Goal: Use online tool/utility: Use online tool/utility

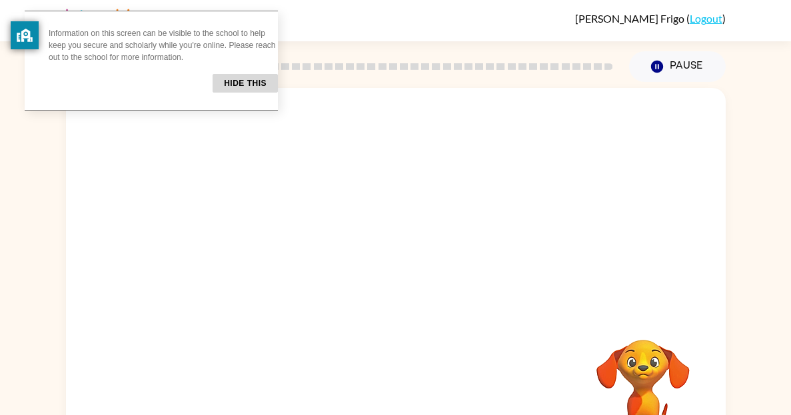
click at [254, 83] on button "Hide this" at bounding box center [245, 83] width 65 height 19
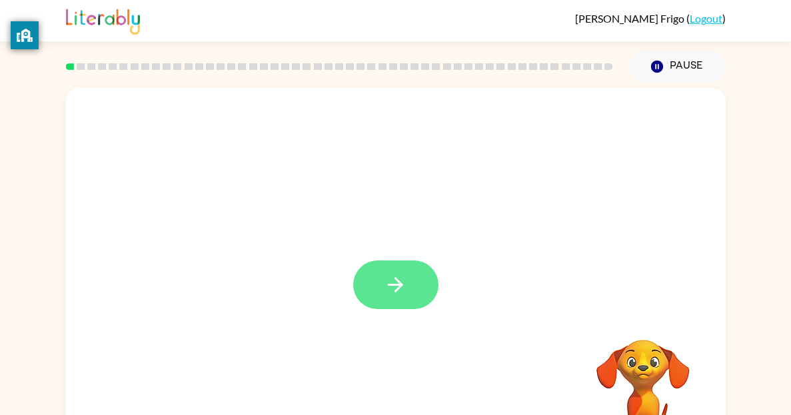
click at [371, 265] on button "button" at bounding box center [395, 285] width 85 height 49
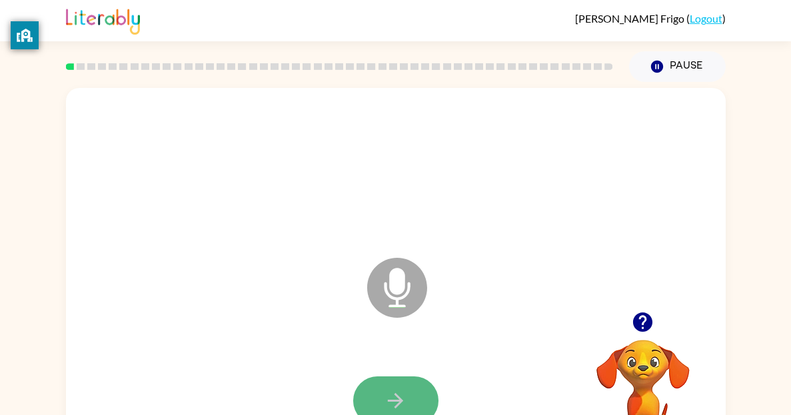
click at [411, 395] on button "button" at bounding box center [395, 401] width 85 height 49
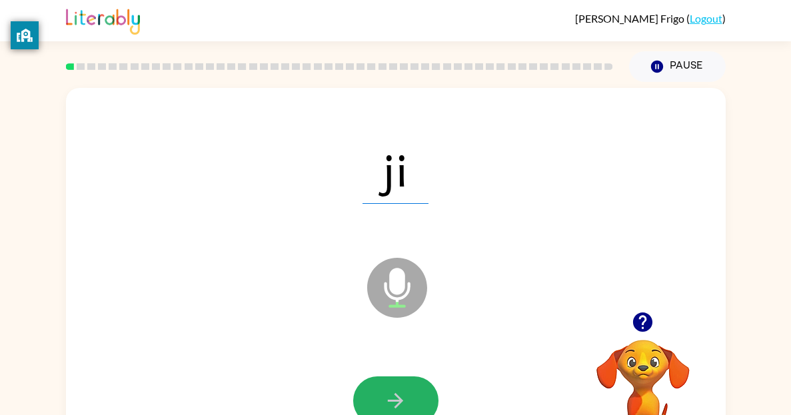
click at [411, 395] on button "button" at bounding box center [395, 401] width 85 height 49
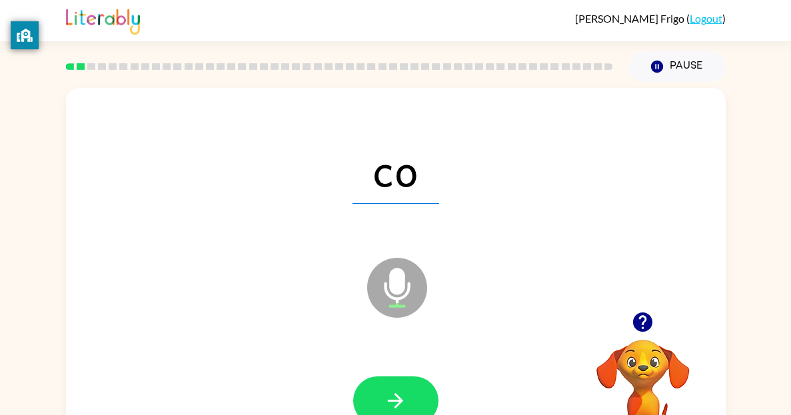
click at [411, 395] on button "button" at bounding box center [395, 401] width 85 height 49
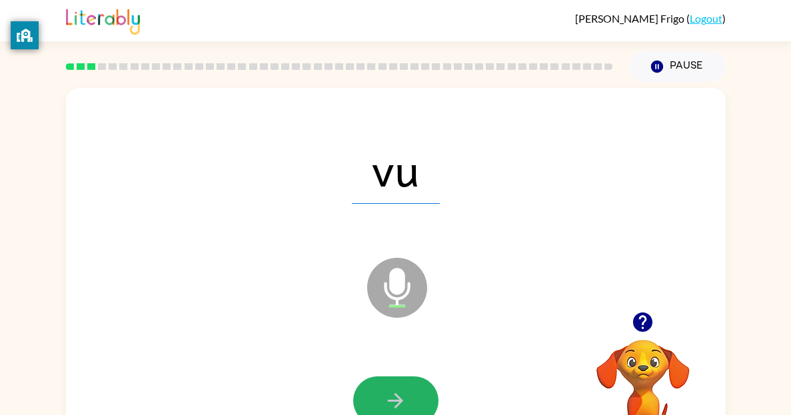
click at [411, 395] on button "button" at bounding box center [395, 401] width 85 height 49
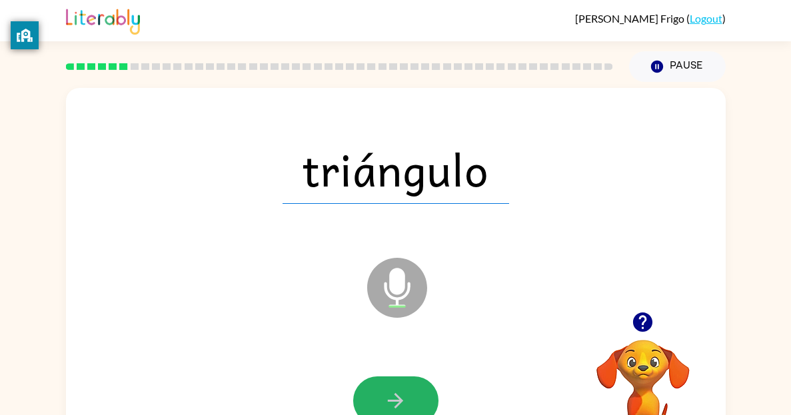
click at [411, 395] on button "button" at bounding box center [395, 401] width 85 height 49
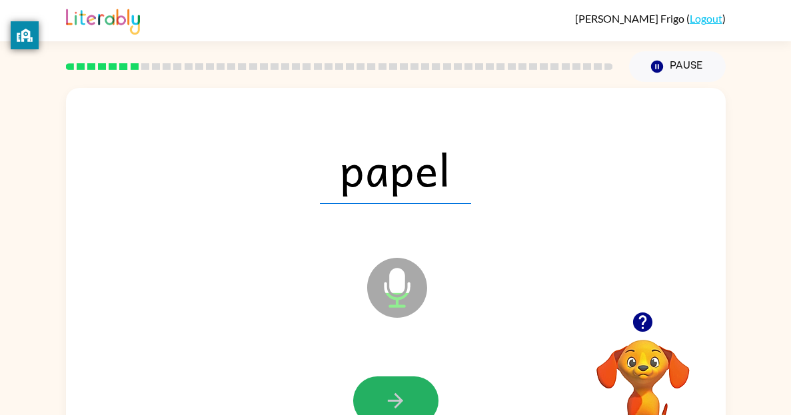
click at [410, 392] on button "button" at bounding box center [395, 401] width 85 height 49
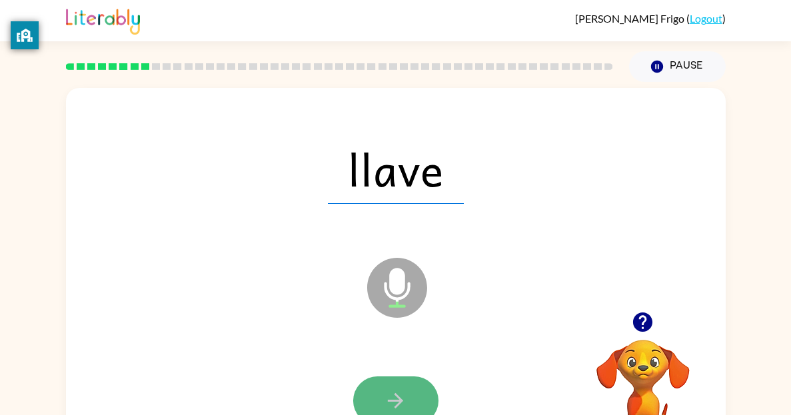
click at [402, 403] on icon "button" at bounding box center [395, 400] width 23 height 23
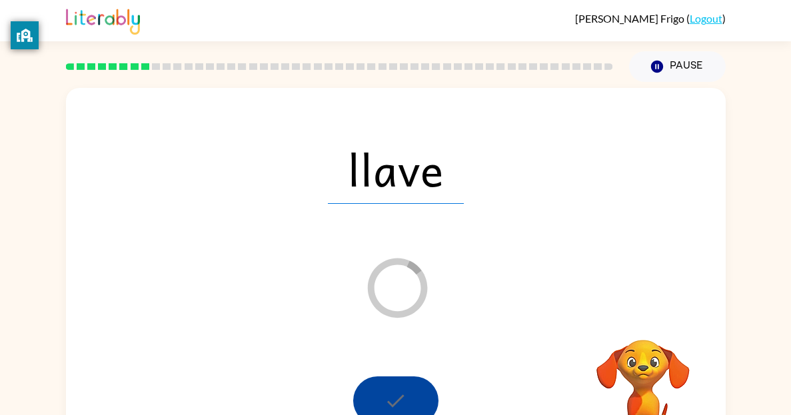
scroll to position [3, 0]
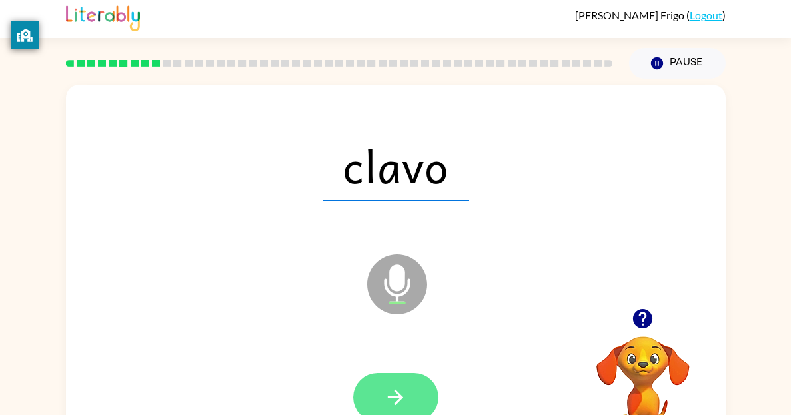
click at [400, 403] on icon "button" at bounding box center [395, 397] width 23 height 23
click at [400, 403] on div at bounding box center [395, 397] width 85 height 49
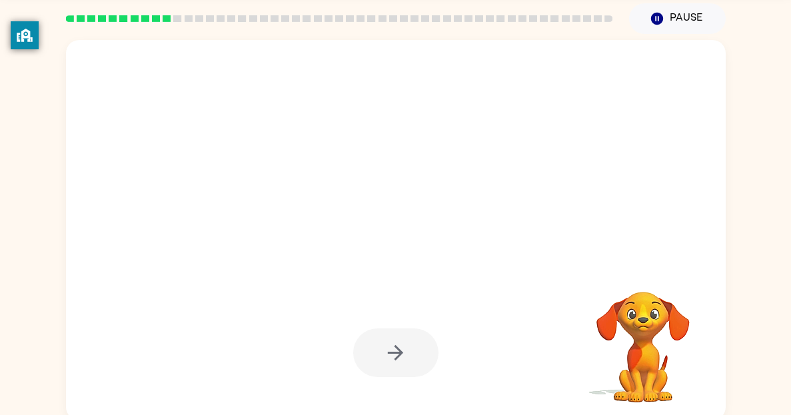
scroll to position [53, 0]
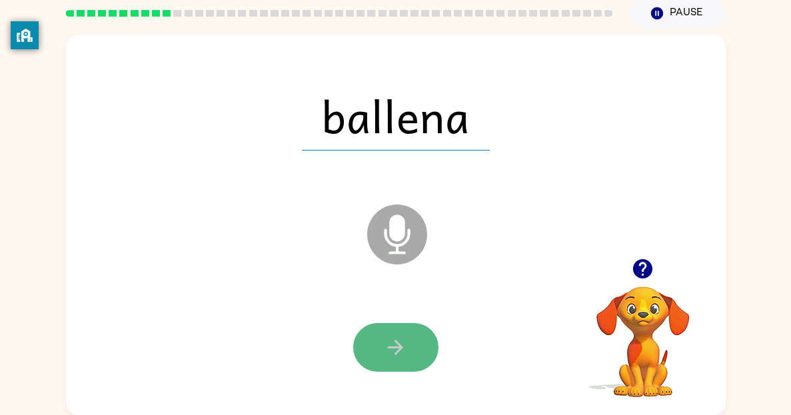
click at [396, 330] on button "button" at bounding box center [395, 347] width 85 height 49
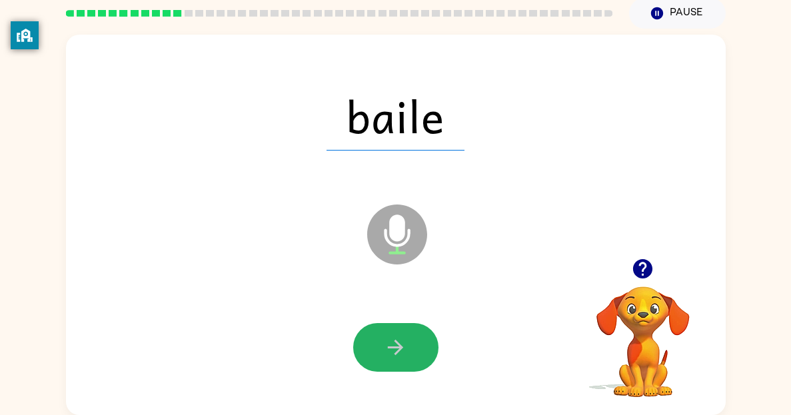
click at [396, 329] on button "button" at bounding box center [395, 347] width 85 height 49
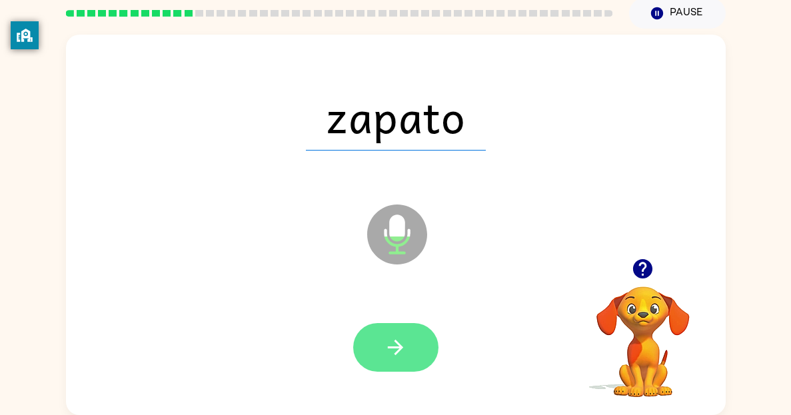
click at [400, 339] on icon "button" at bounding box center [395, 347] width 23 height 23
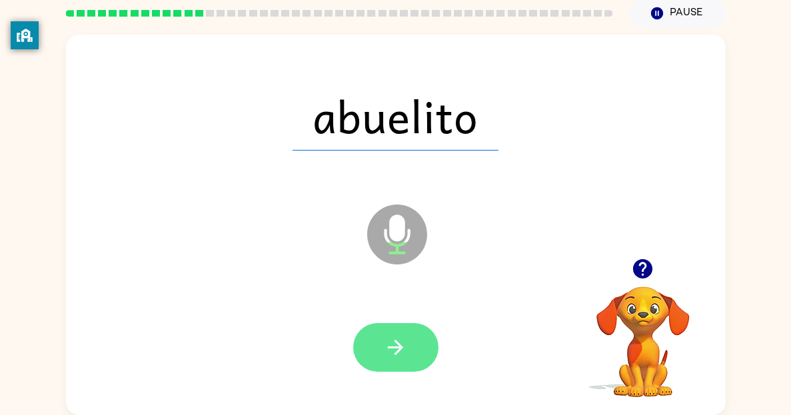
click at [401, 342] on icon "button" at bounding box center [395, 347] width 23 height 23
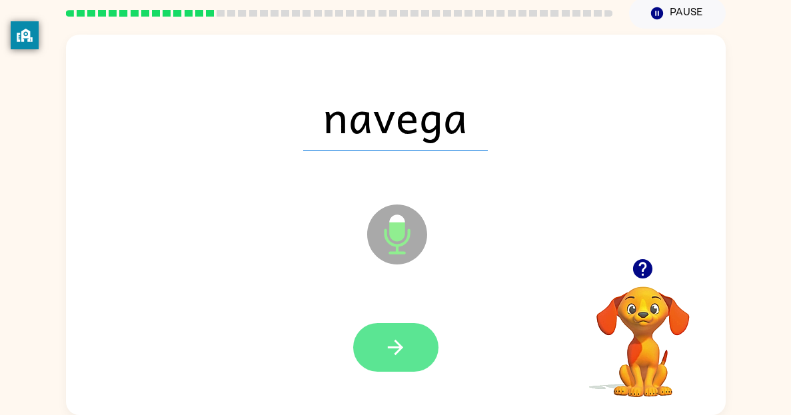
click at [398, 338] on icon "button" at bounding box center [395, 347] width 23 height 23
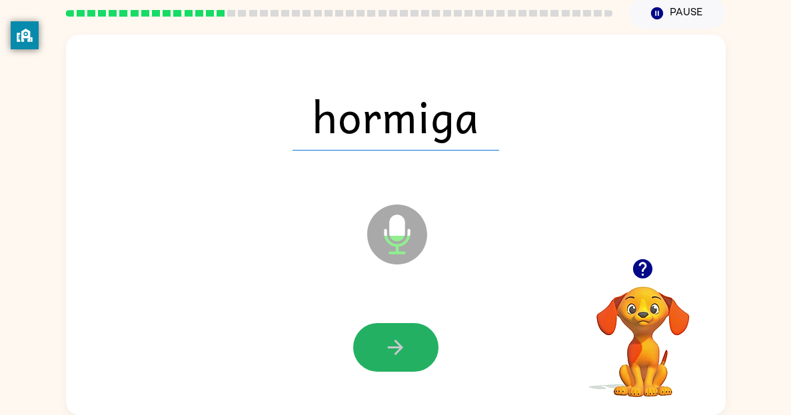
click at [398, 337] on icon "button" at bounding box center [395, 347] width 23 height 23
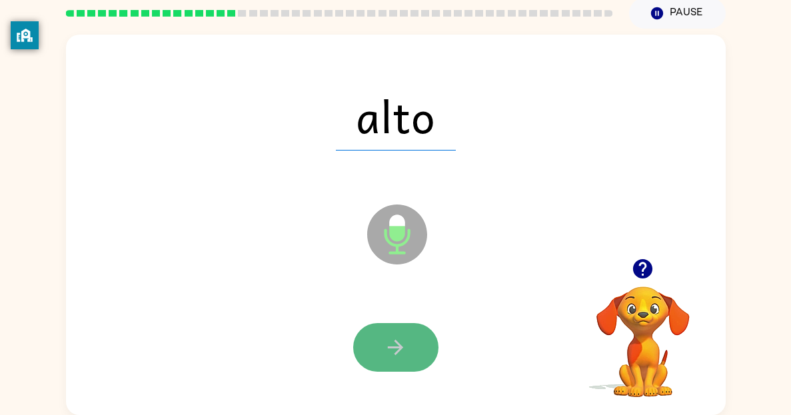
click at [400, 343] on icon "button" at bounding box center [395, 347] width 23 height 23
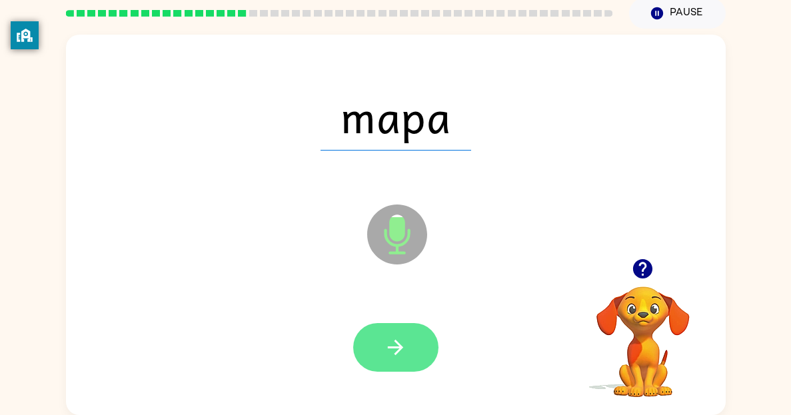
click at [415, 351] on button "button" at bounding box center [395, 347] width 85 height 49
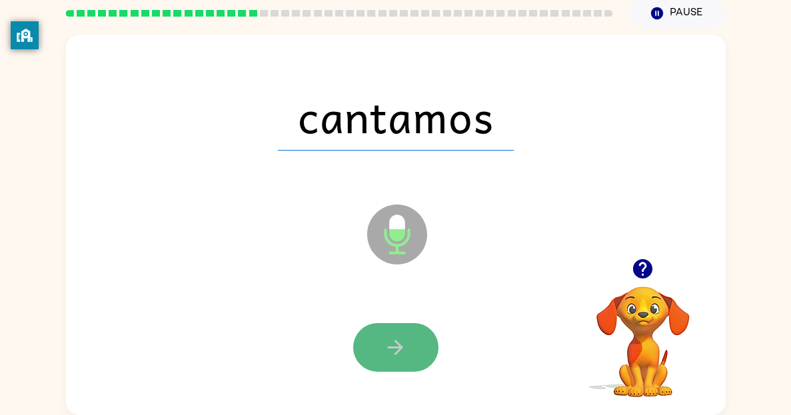
click at [394, 337] on icon "button" at bounding box center [395, 347] width 23 height 23
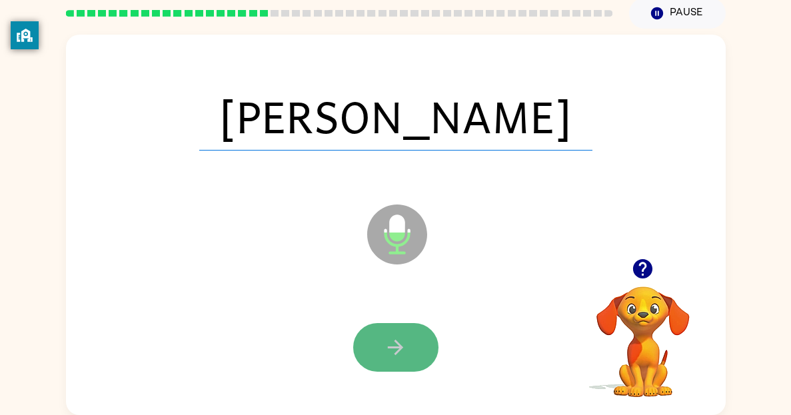
click at [388, 340] on icon "button" at bounding box center [395, 347] width 23 height 23
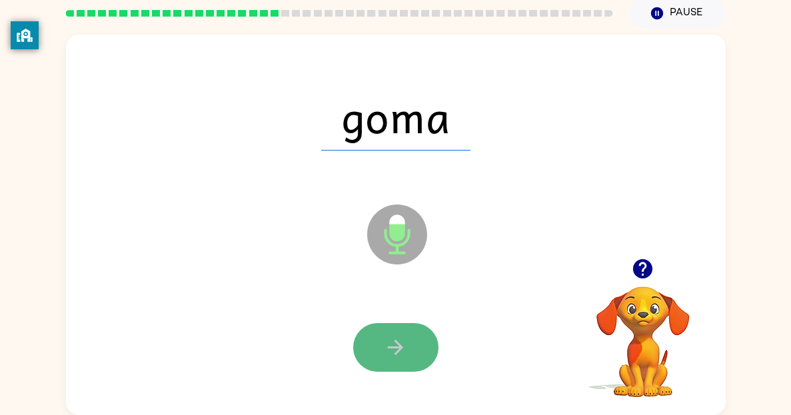
click at [392, 349] on icon "button" at bounding box center [395, 347] width 23 height 23
click at [394, 355] on icon "button" at bounding box center [395, 347] width 23 height 23
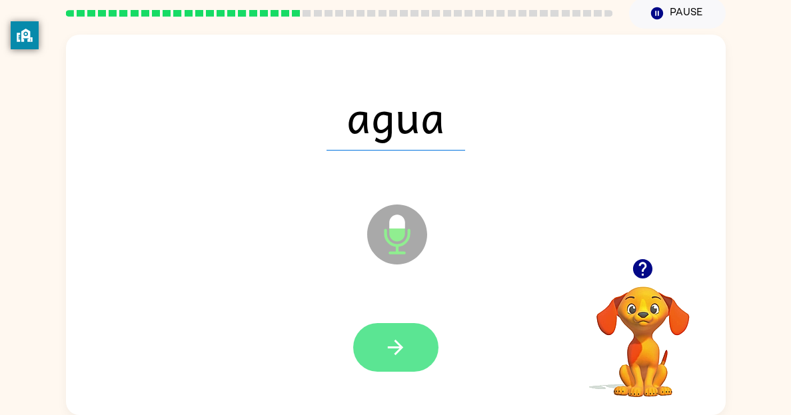
click at [396, 354] on icon "button" at bounding box center [395, 347] width 23 height 23
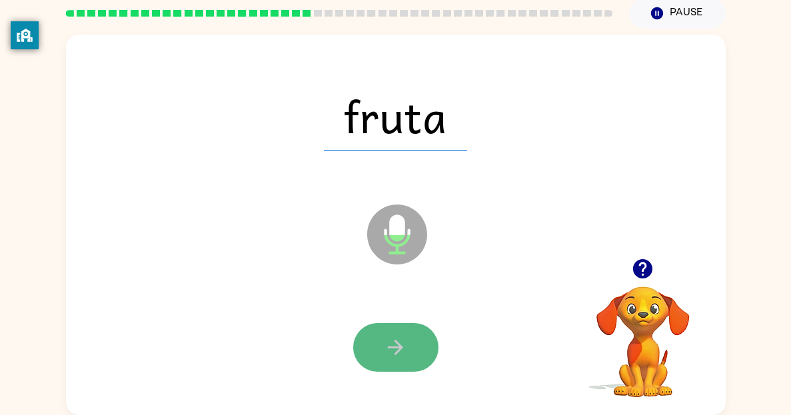
click at [396, 355] on icon "button" at bounding box center [395, 347] width 23 height 23
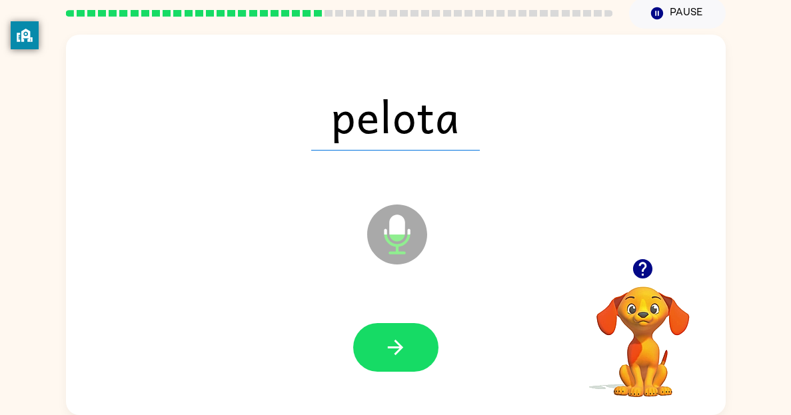
click at [398, 351] on icon "button" at bounding box center [395, 347] width 23 height 23
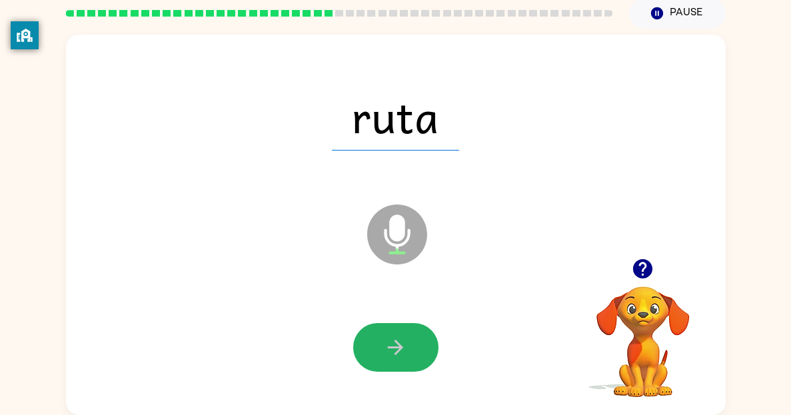
click at [398, 351] on icon "button" at bounding box center [395, 347] width 23 height 23
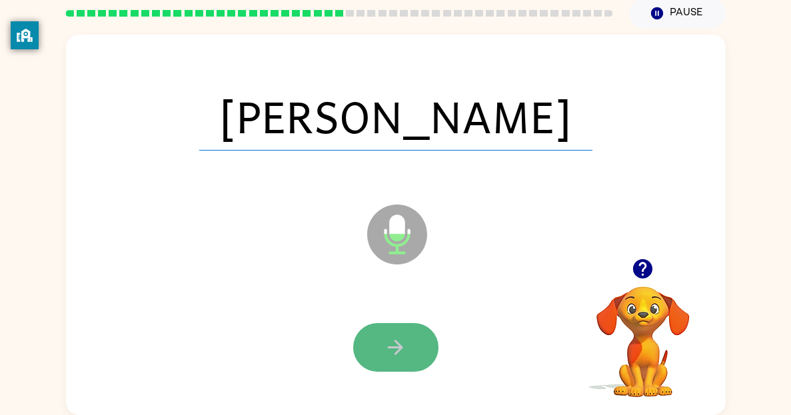
click at [400, 359] on button "button" at bounding box center [395, 347] width 85 height 49
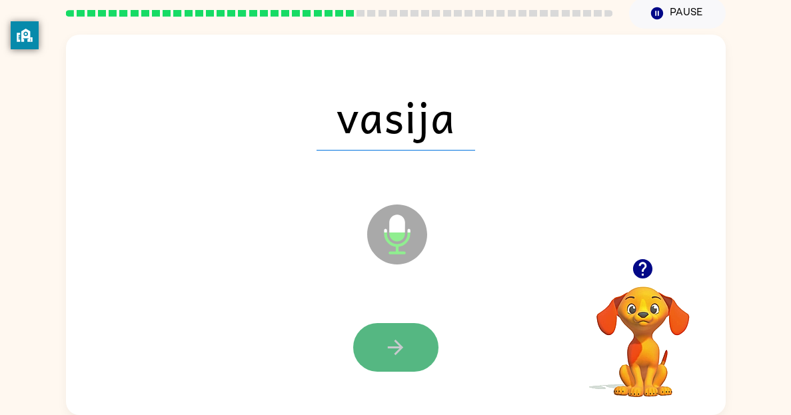
click at [414, 351] on button "button" at bounding box center [395, 347] width 85 height 49
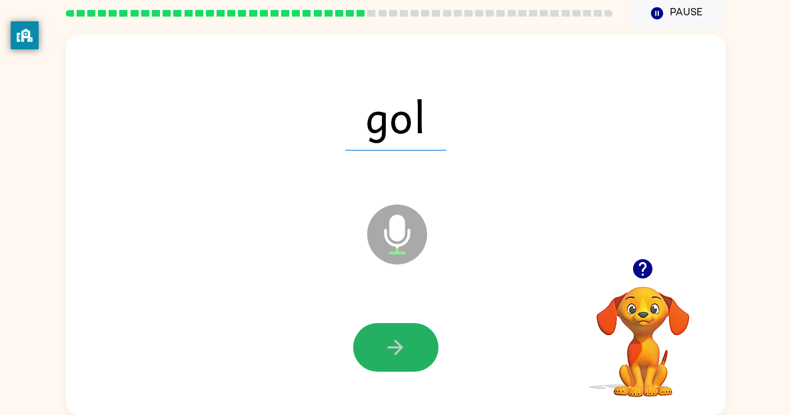
click at [413, 349] on button "button" at bounding box center [395, 347] width 85 height 49
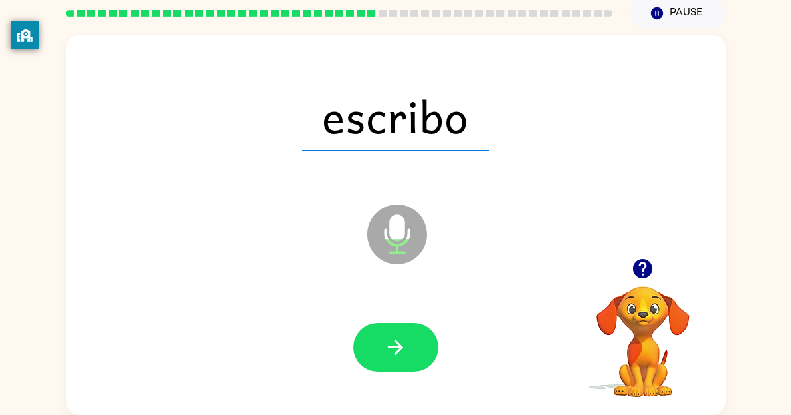
click at [413, 349] on button "button" at bounding box center [395, 347] width 85 height 49
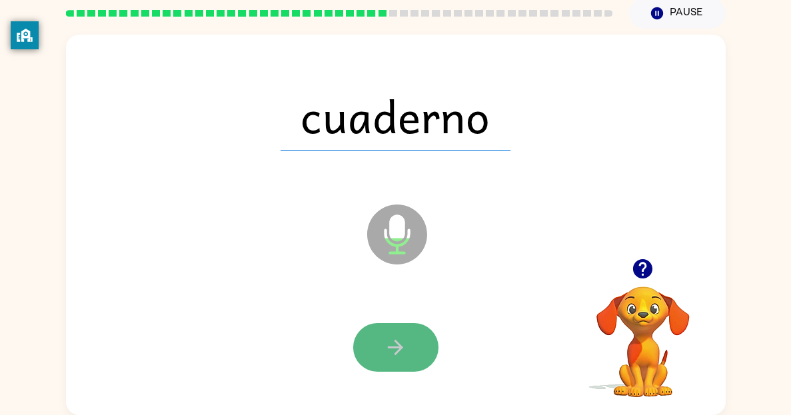
click at [418, 349] on button "button" at bounding box center [395, 347] width 85 height 49
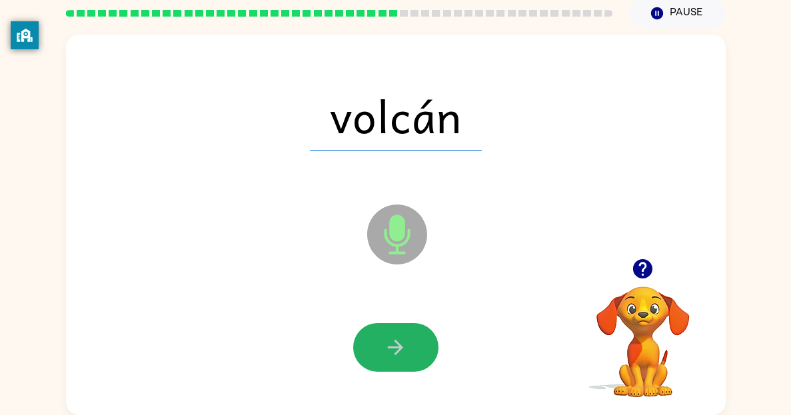
click at [417, 348] on button "button" at bounding box center [395, 347] width 85 height 49
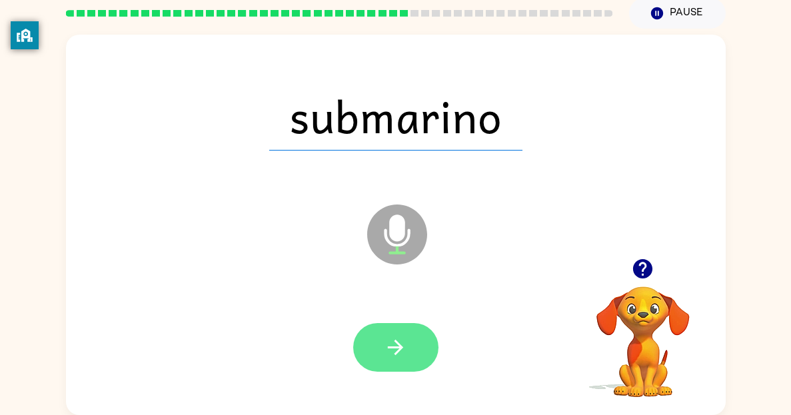
click at [407, 346] on button "button" at bounding box center [395, 347] width 85 height 49
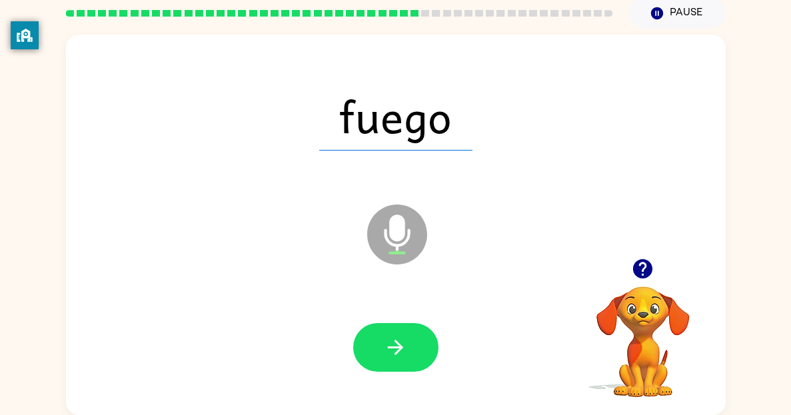
click at [409, 345] on button "button" at bounding box center [395, 347] width 85 height 49
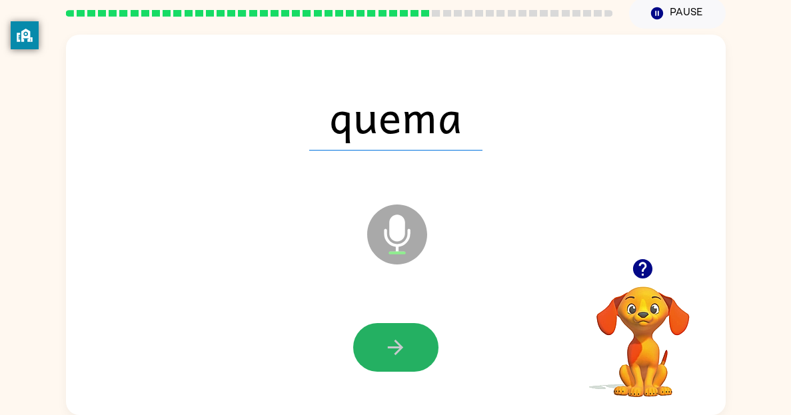
click at [409, 346] on button "button" at bounding box center [395, 347] width 85 height 49
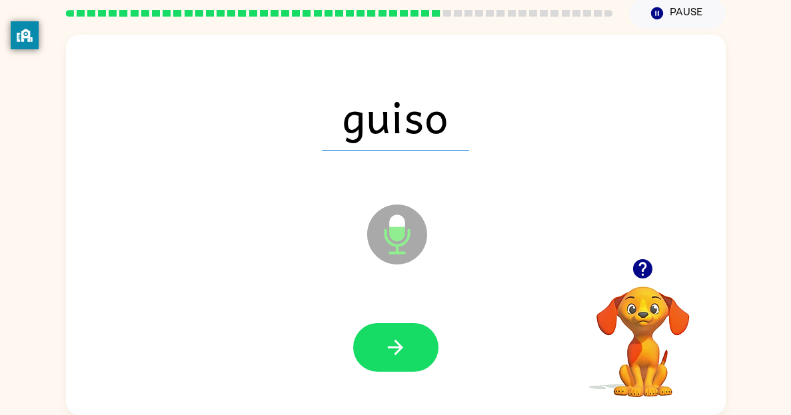
click at [409, 345] on button "button" at bounding box center [395, 347] width 85 height 49
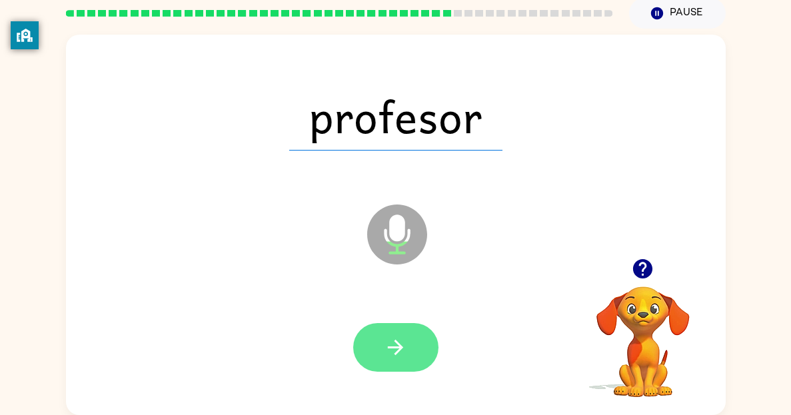
click at [409, 347] on button "button" at bounding box center [395, 347] width 85 height 49
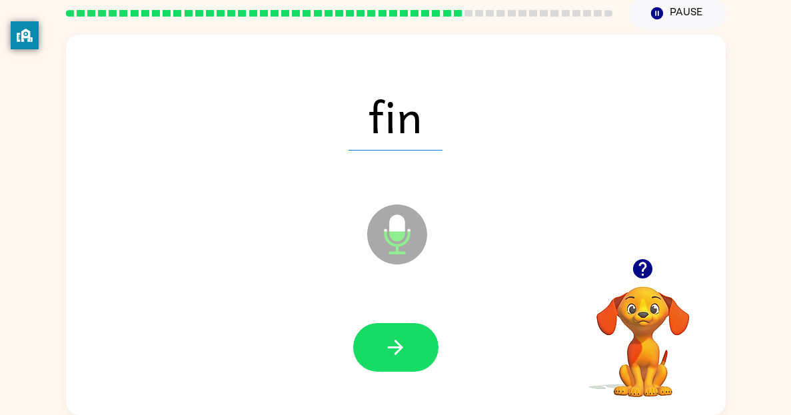
click at [409, 347] on button "button" at bounding box center [395, 347] width 85 height 49
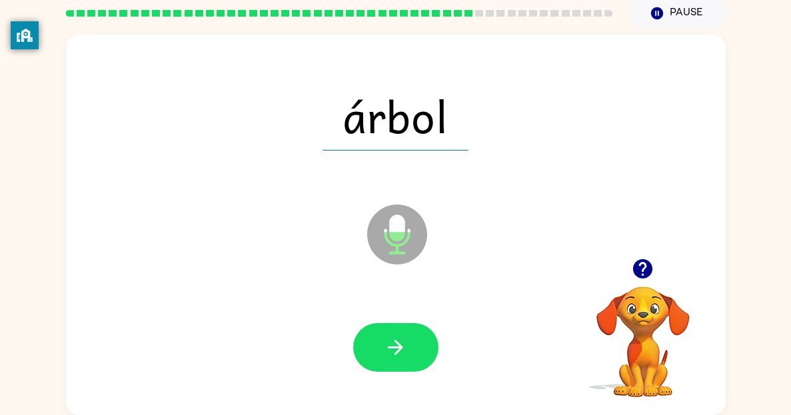
click at [409, 347] on button "button" at bounding box center [395, 347] width 85 height 49
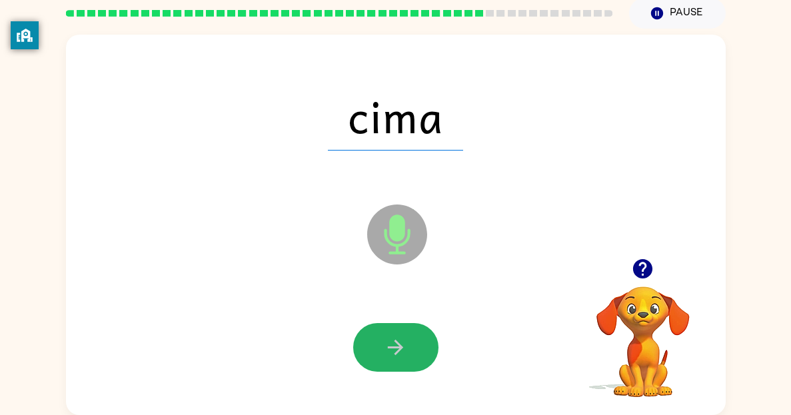
click at [409, 347] on button "button" at bounding box center [395, 347] width 85 height 49
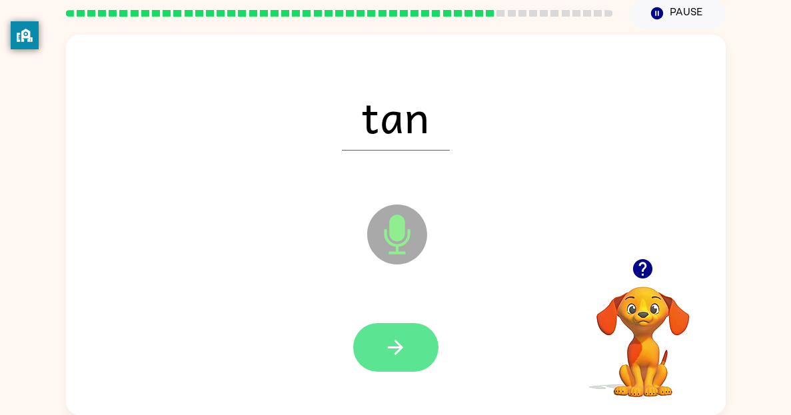
click at [412, 354] on button "button" at bounding box center [395, 347] width 85 height 49
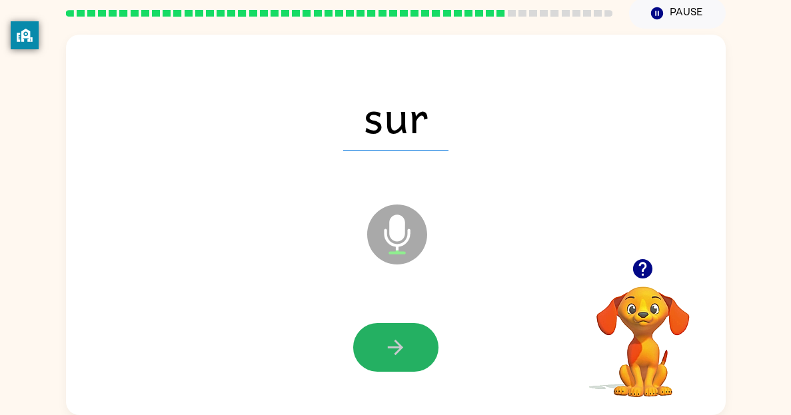
click at [413, 352] on button "button" at bounding box center [395, 347] width 85 height 49
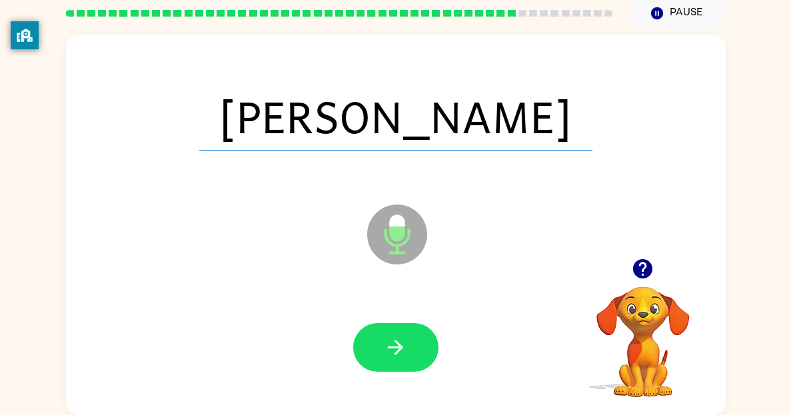
click at [413, 352] on button "button" at bounding box center [395, 347] width 85 height 49
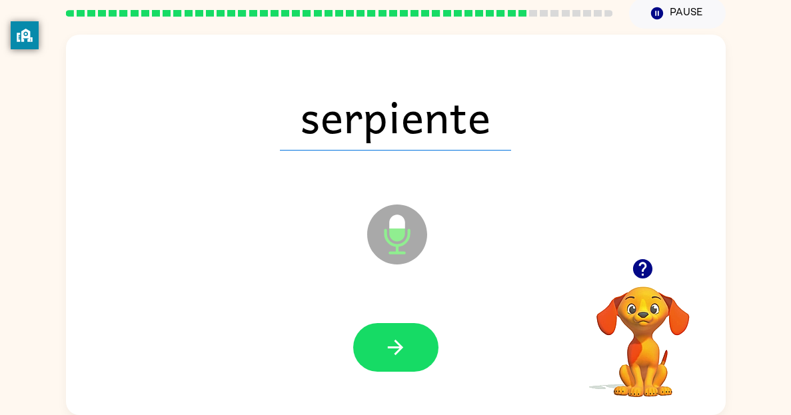
click at [413, 352] on button "button" at bounding box center [395, 347] width 85 height 49
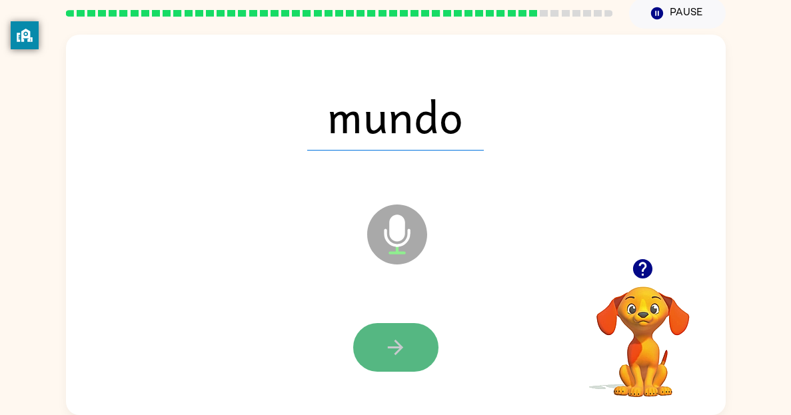
click at [390, 343] on icon "button" at bounding box center [395, 347] width 23 height 23
click at [392, 345] on icon "button" at bounding box center [395, 347] width 23 height 23
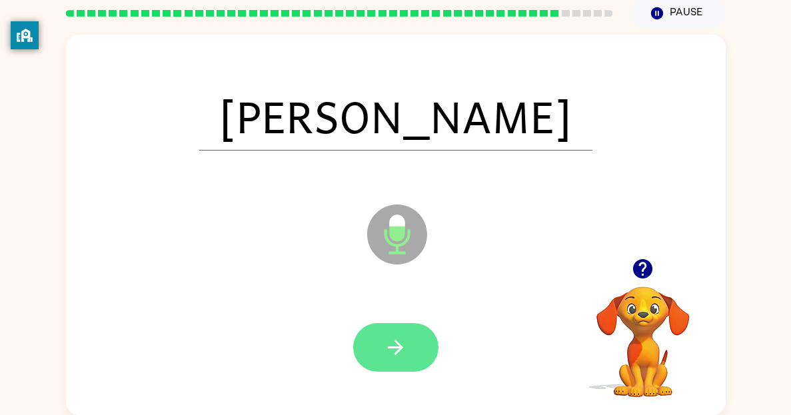
click at [390, 345] on icon "button" at bounding box center [395, 347] width 23 height 23
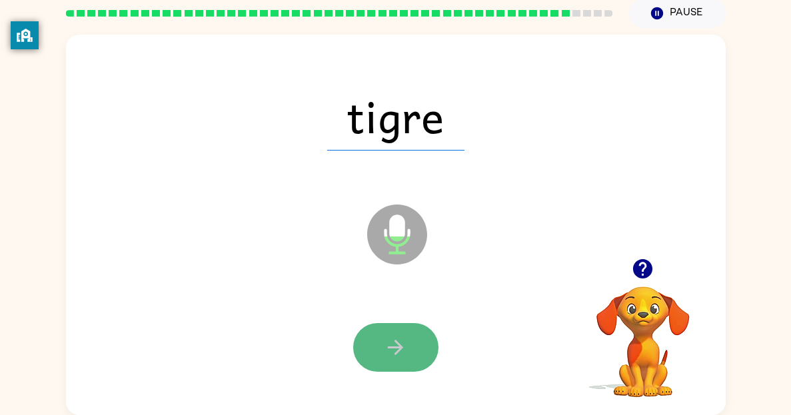
click at [390, 344] on icon "button" at bounding box center [395, 347] width 23 height 23
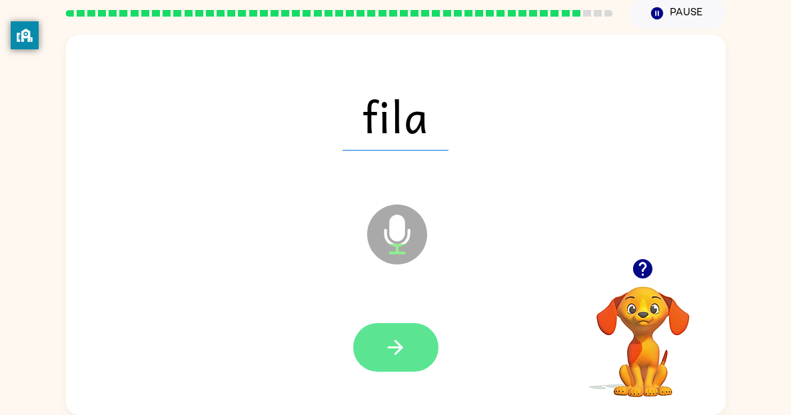
click at [393, 341] on icon "button" at bounding box center [395, 347] width 23 height 23
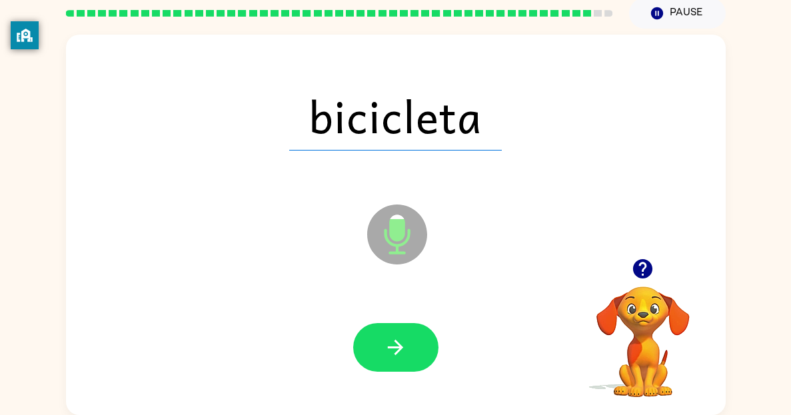
click at [395, 341] on icon "button" at bounding box center [395, 347] width 15 height 15
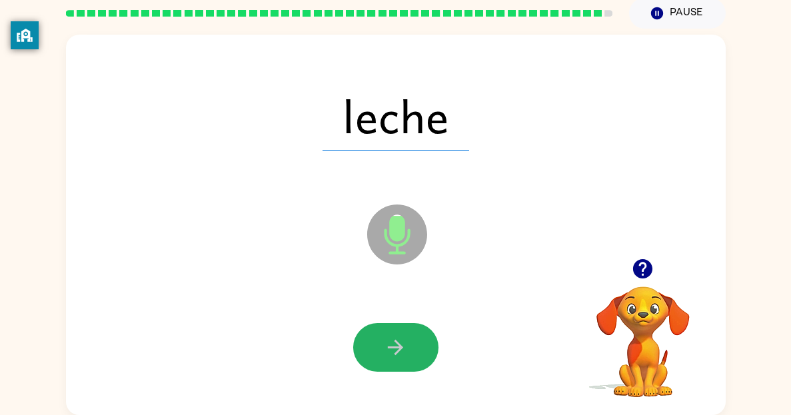
click at [395, 341] on icon "button" at bounding box center [395, 347] width 15 height 15
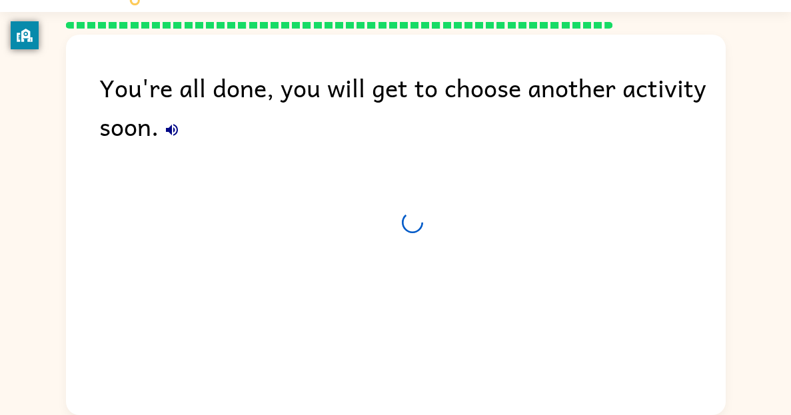
scroll to position [29, 0]
